Goal: Transaction & Acquisition: Download file/media

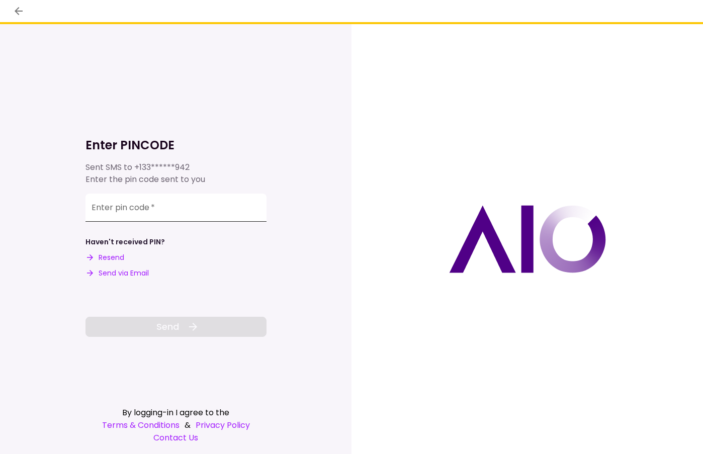
click at [155, 221] on input "Enter pin code   *" at bounding box center [176, 208] width 181 height 28
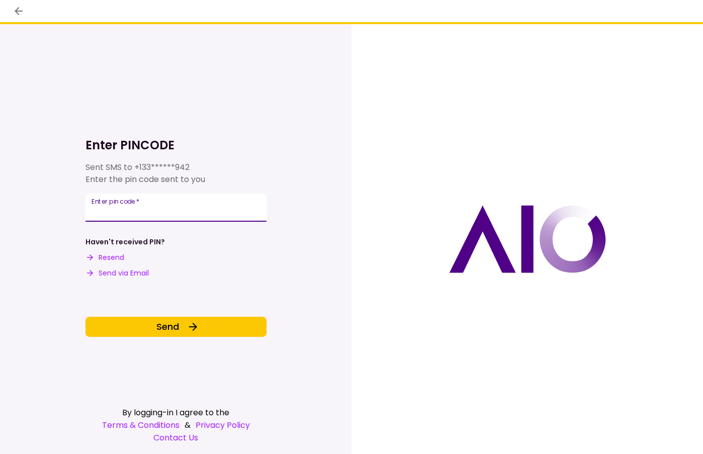
type input "******"
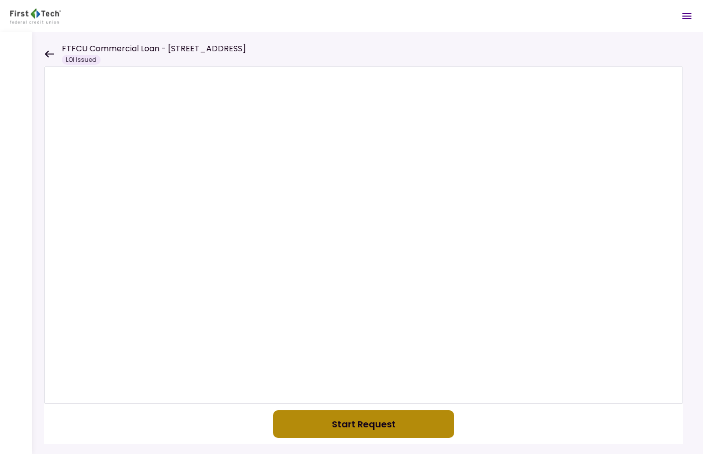
click at [361, 423] on button "Start Request" at bounding box center [363, 425] width 181 height 28
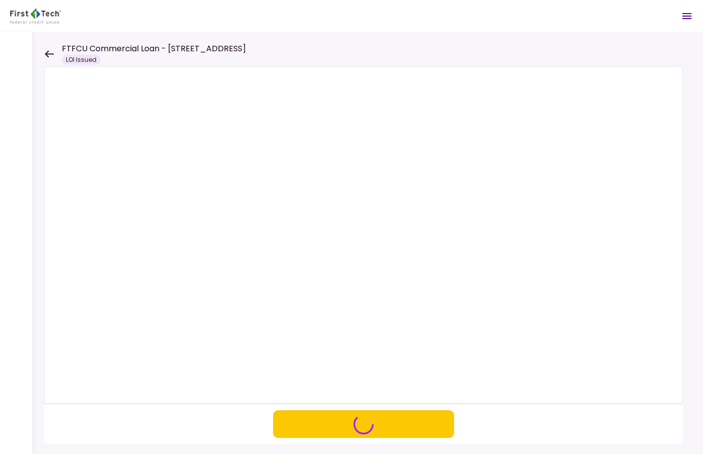
click at [456, 27] on header "FTFCU Commercial Loan - [STREET_ADDRESS] LOI Issued Messages New Message There …" at bounding box center [351, 16] width 703 height 32
click at [51, 57] on icon at bounding box center [49, 54] width 10 height 8
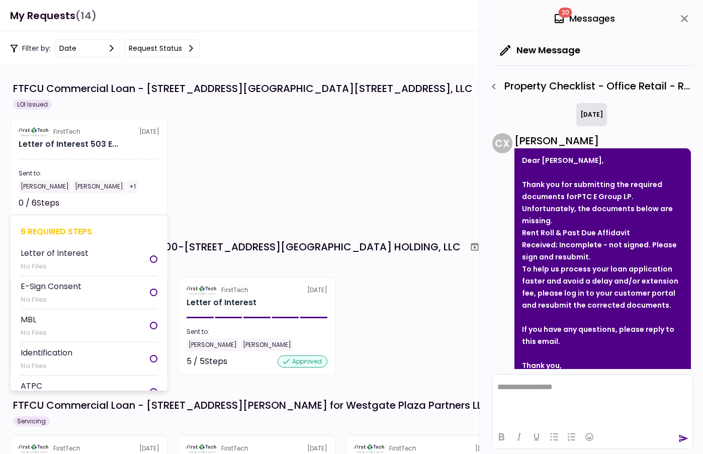
scroll to position [187, 0]
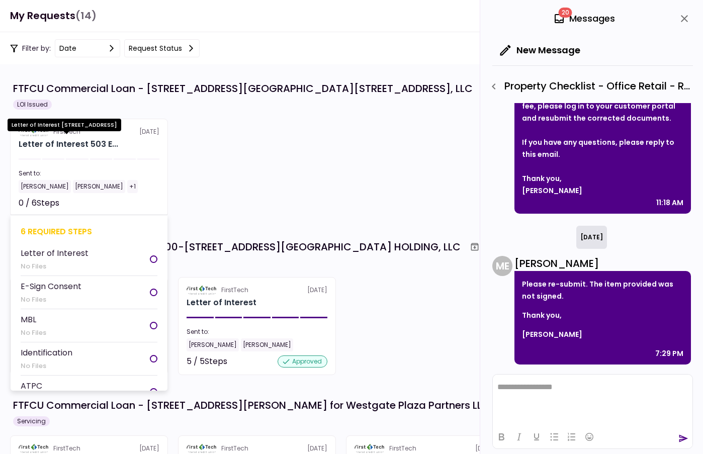
click at [107, 145] on div "Letter of Interest 503 E..." at bounding box center [69, 144] width 100 height 12
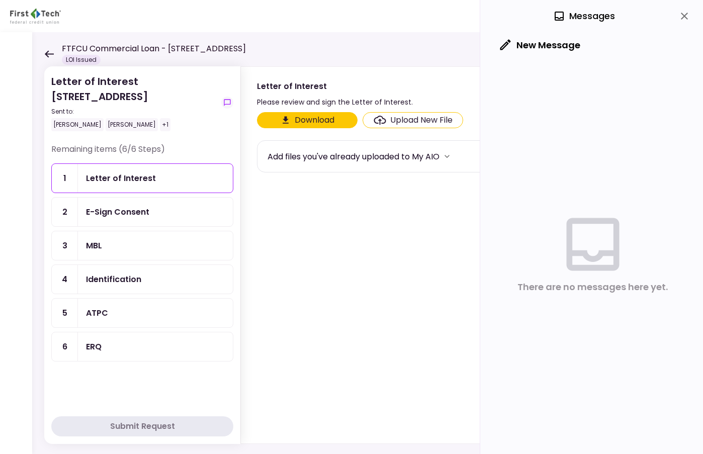
click at [309, 116] on button "Download" at bounding box center [307, 120] width 101 height 16
